Goal: Task Accomplishment & Management: Check status

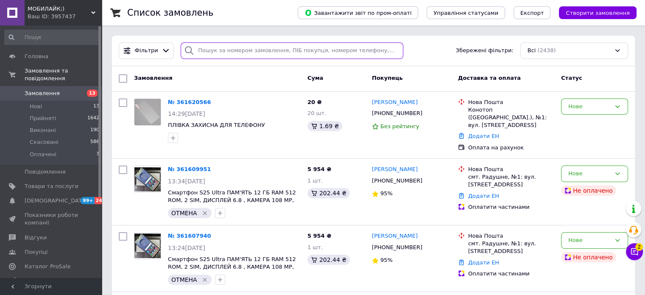
click at [212, 48] on input "search" at bounding box center [292, 50] width 223 height 17
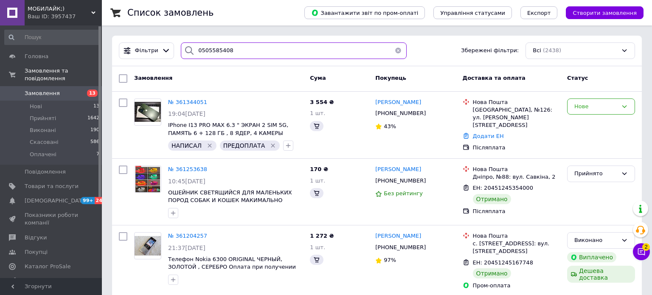
type input "0505585408"
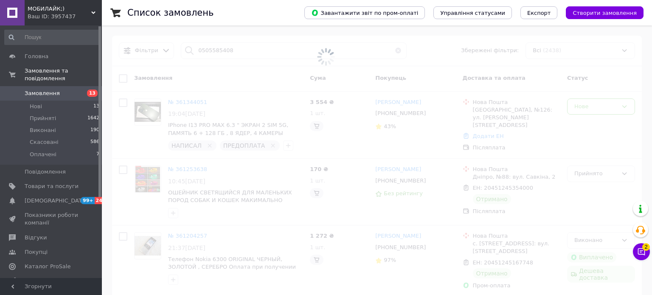
click at [207, 50] on span at bounding box center [326, 57] width 652 height 114
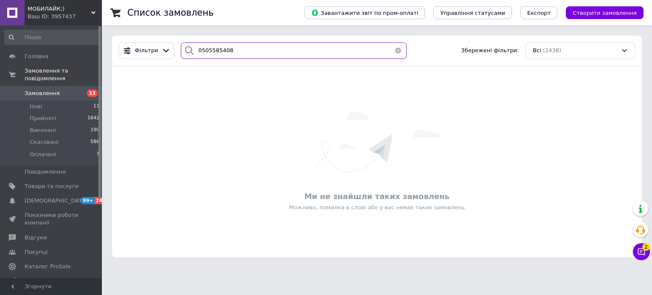
click at [207, 50] on input "0505585408" at bounding box center [294, 50] width 226 height 17
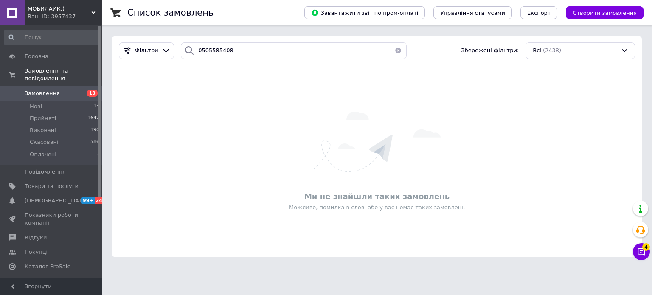
click at [396, 52] on button "button" at bounding box center [398, 50] width 17 height 17
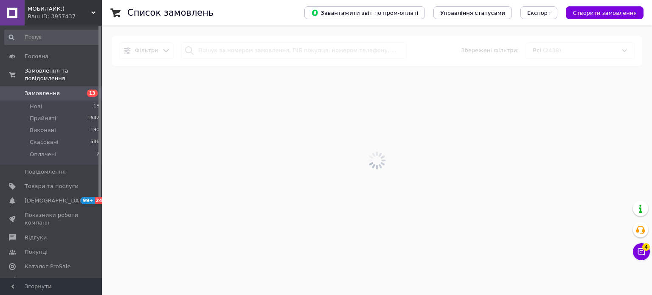
click at [334, 50] on div at bounding box center [377, 159] width 550 height 269
click at [236, 48] on div at bounding box center [377, 159] width 550 height 269
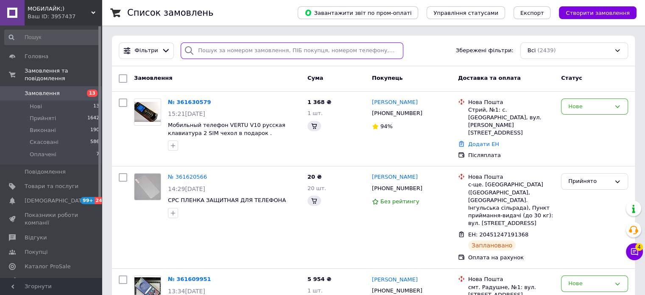
click at [236, 48] on input "search" at bounding box center [292, 50] width 223 height 17
paste input "380969755787"
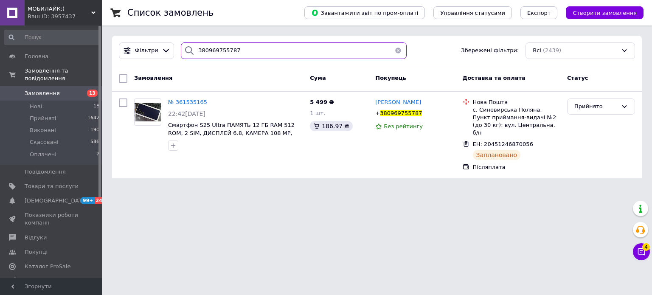
type input "380969755787"
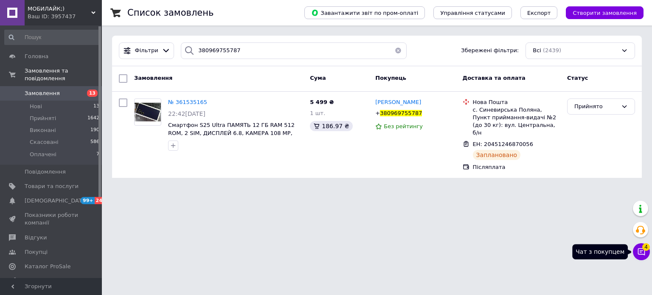
click at [640, 250] on icon at bounding box center [641, 251] width 7 height 7
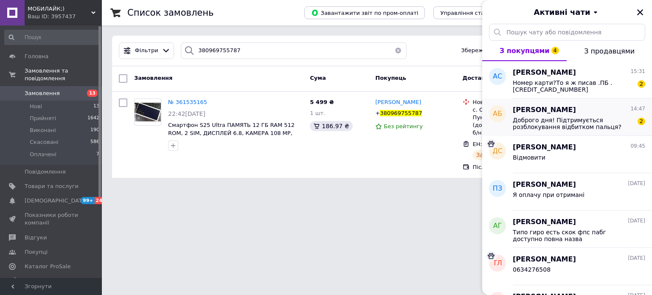
click at [562, 124] on span "Доброго дня! Підтримується розблокування відбитком пальця? NFC?" at bounding box center [573, 124] width 121 height 14
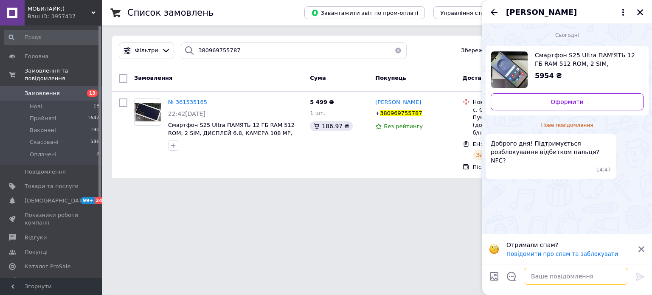
click at [547, 277] on textarea at bounding box center [576, 276] width 104 height 17
type textarea "н"
click at [644, 9] on button "Закрити" at bounding box center [640, 12] width 10 height 10
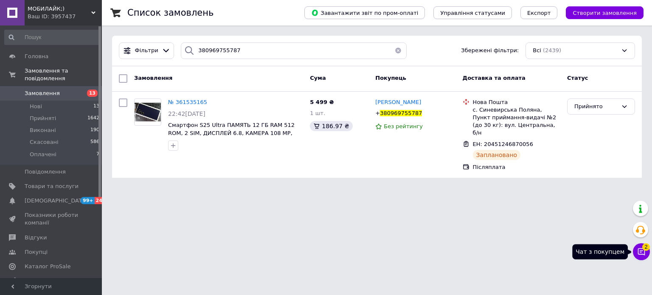
click at [639, 247] on icon at bounding box center [641, 251] width 8 height 8
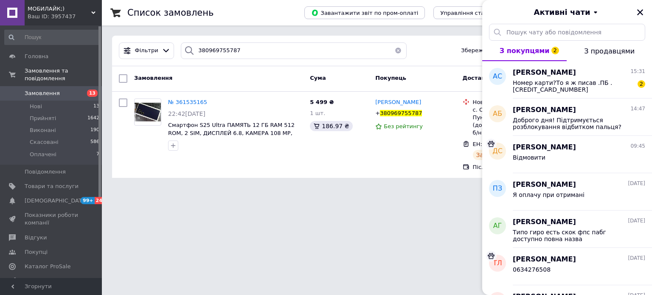
click at [369, 188] on html "МОБИЛАЙК;) Ваш ID: 3957437 Сайт МОБИЛАЙК;) Кабінет покупця Перевірити стан сист…" at bounding box center [326, 94] width 652 height 188
click at [644, 13] on button "Закрити" at bounding box center [640, 12] width 10 height 10
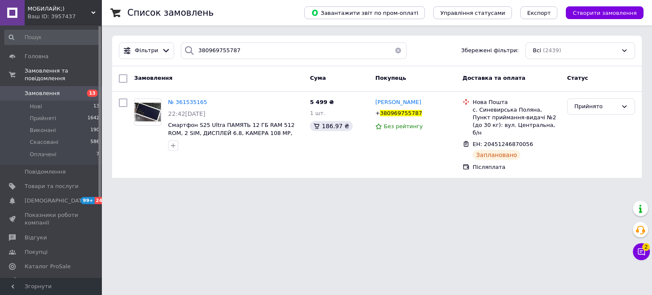
click at [46, 90] on span "Замовлення" at bounding box center [42, 94] width 35 height 8
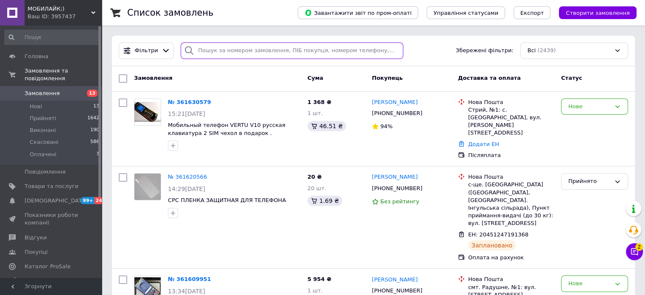
click at [220, 54] on input "search" at bounding box center [292, 50] width 223 height 17
paste input "[PHONE_NUMBER]"
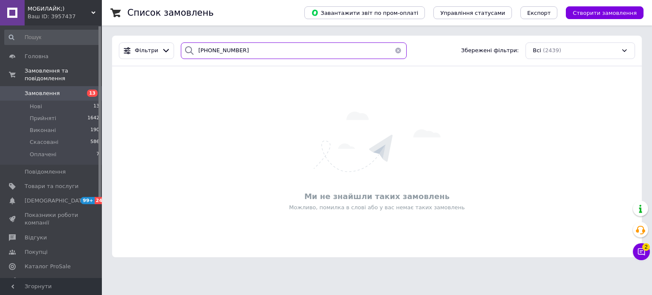
type input "[PHONE_NUMBER]"
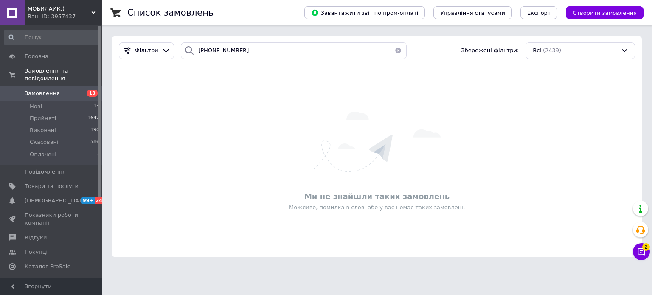
click at [398, 50] on button "button" at bounding box center [398, 50] width 17 height 17
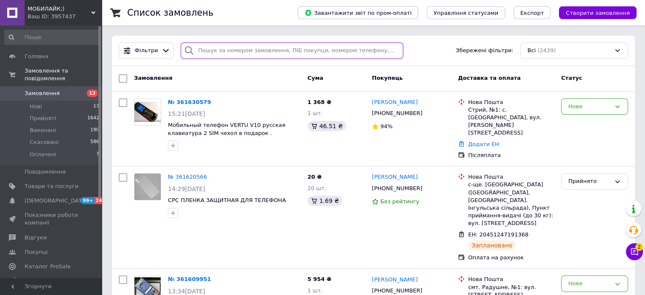
paste input "[PHONE_NUMBER]"
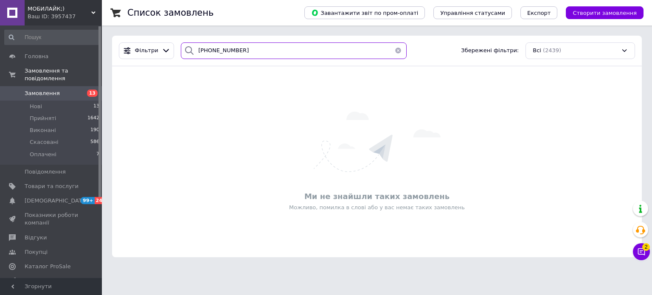
type input "[PHONE_NUMBER]"
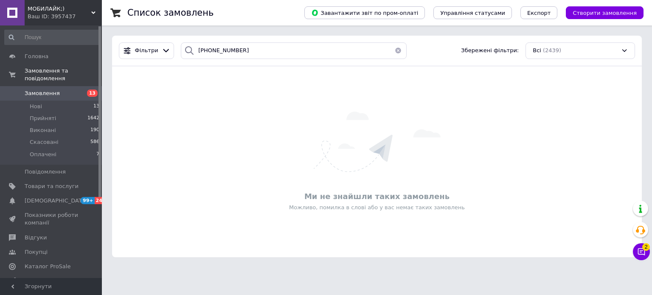
click at [394, 54] on button "button" at bounding box center [398, 50] width 17 height 17
